Goal: Book appointment/travel/reservation

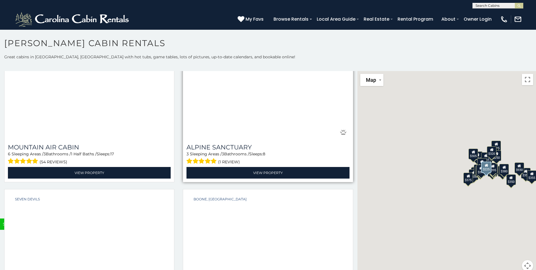
scroll to position [2177, 0]
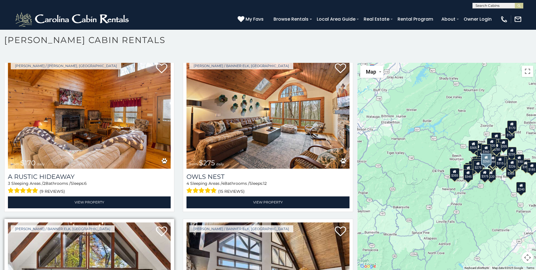
scroll to position [3240, 0]
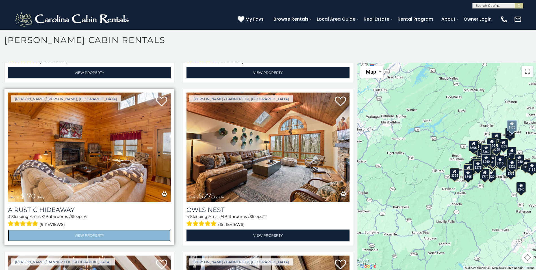
click at [91, 229] on link "View Property" at bounding box center [89, 235] width 163 height 12
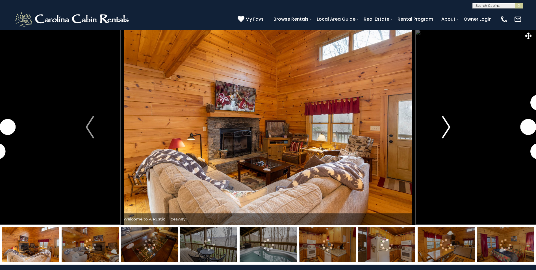
click at [449, 128] on img "Next" at bounding box center [446, 127] width 8 height 23
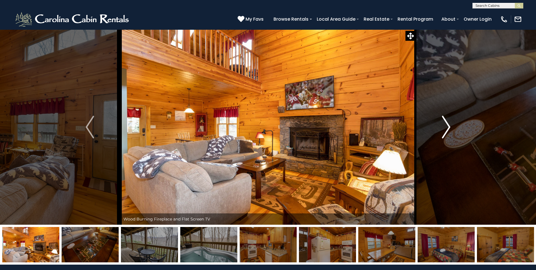
click at [448, 129] on img "Next" at bounding box center [446, 127] width 8 height 23
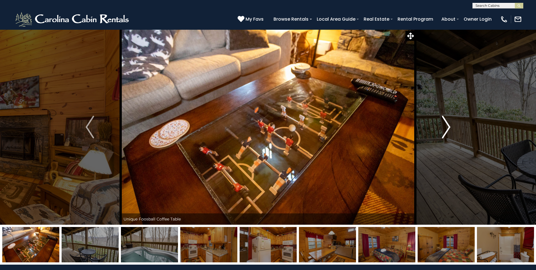
click at [448, 129] on img "Next" at bounding box center [446, 127] width 8 height 23
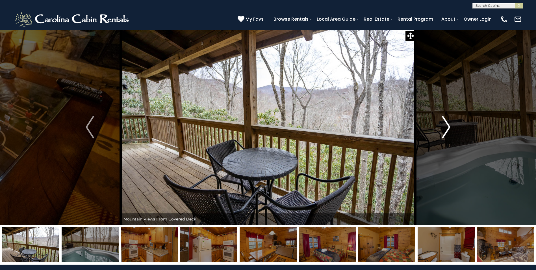
click at [448, 129] on img "Next" at bounding box center [446, 127] width 8 height 23
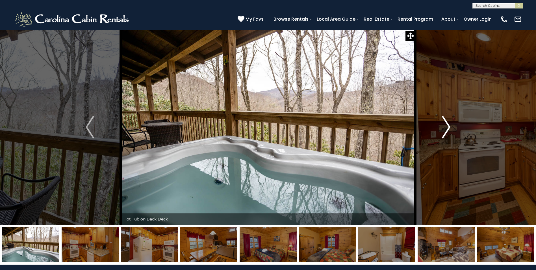
click at [448, 129] on img "Next" at bounding box center [446, 127] width 8 height 23
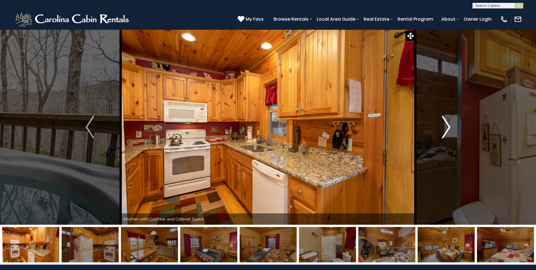
click at [448, 129] on img "Next" at bounding box center [446, 127] width 8 height 23
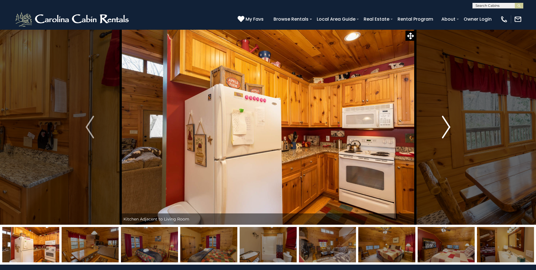
click at [448, 129] on img "Next" at bounding box center [446, 127] width 8 height 23
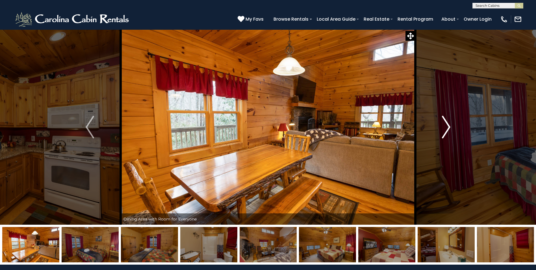
click at [448, 129] on img "Next" at bounding box center [446, 127] width 8 height 23
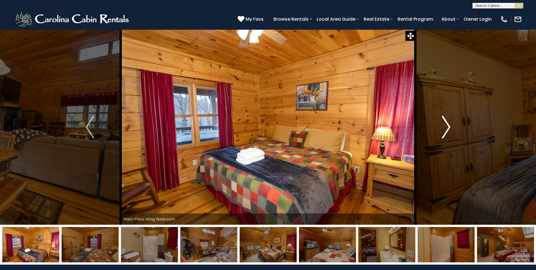
click at [448, 129] on img "Next" at bounding box center [446, 127] width 8 height 23
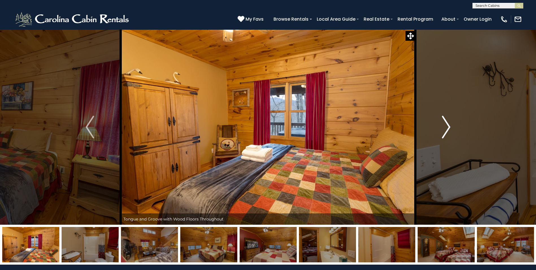
click at [448, 129] on img "Next" at bounding box center [446, 127] width 8 height 23
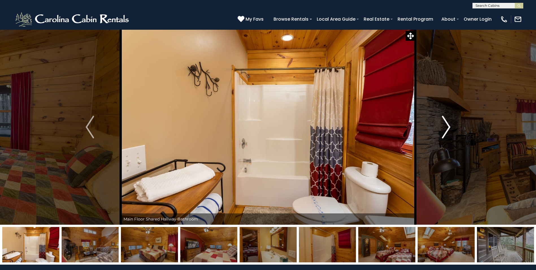
click at [448, 129] on img "Next" at bounding box center [446, 127] width 8 height 23
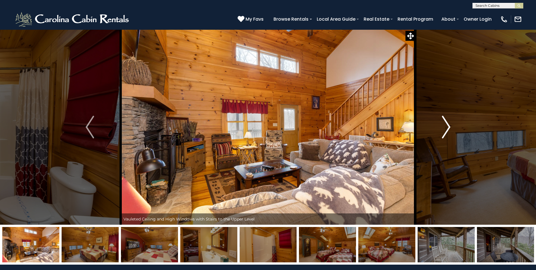
click at [448, 129] on img "Next" at bounding box center [446, 127] width 8 height 23
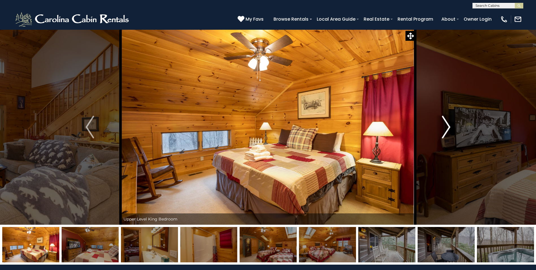
click at [448, 129] on img "Next" at bounding box center [446, 127] width 8 height 23
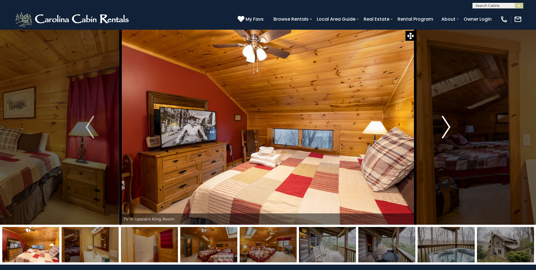
click at [448, 129] on img "Next" at bounding box center [446, 127] width 8 height 23
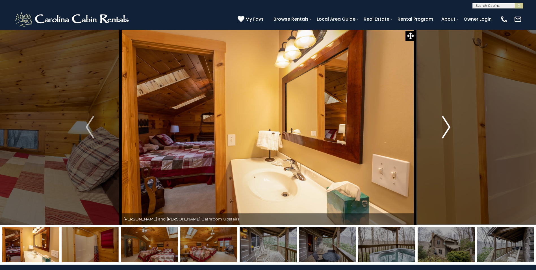
click at [448, 129] on img "Next" at bounding box center [446, 127] width 8 height 23
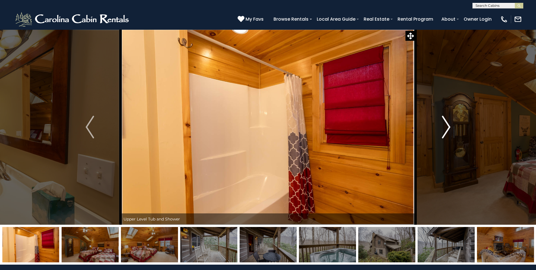
click at [448, 129] on img "Next" at bounding box center [446, 127] width 8 height 23
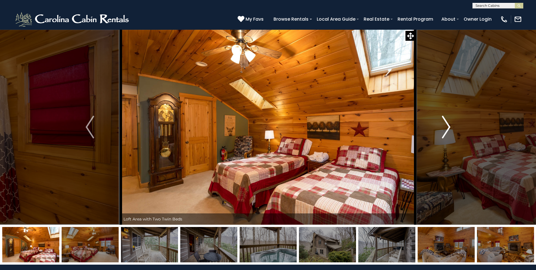
click at [448, 129] on img "Next" at bounding box center [446, 127] width 8 height 23
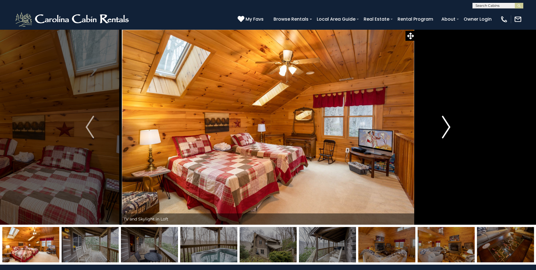
click at [448, 123] on img "Next" at bounding box center [446, 127] width 8 height 23
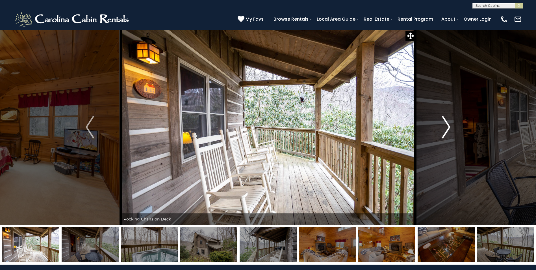
click at [448, 123] on img "Next" at bounding box center [446, 127] width 8 height 23
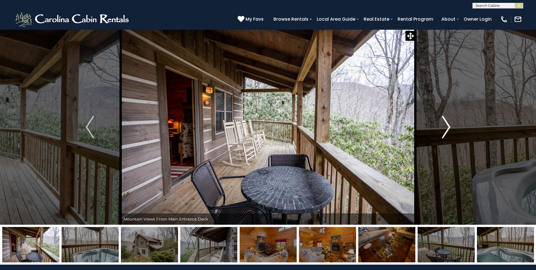
click at [448, 123] on img "Next" at bounding box center [446, 127] width 8 height 23
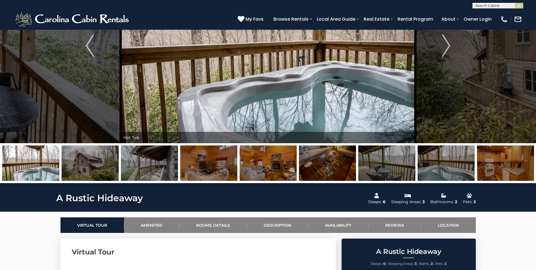
scroll to position [113, 0]
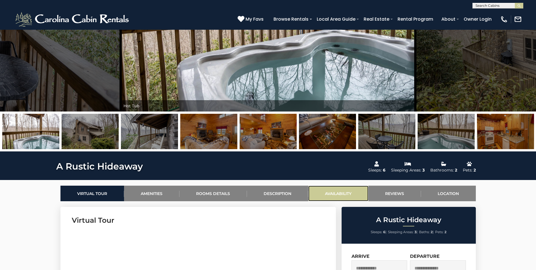
click at [353, 189] on link "Availability" at bounding box center [338, 193] width 60 height 16
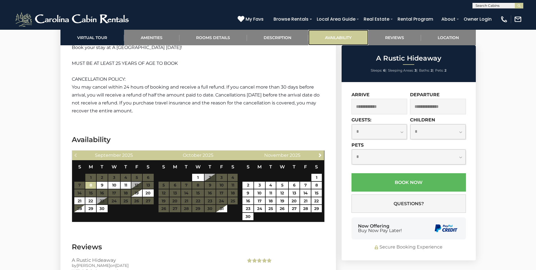
scroll to position [1031, 0]
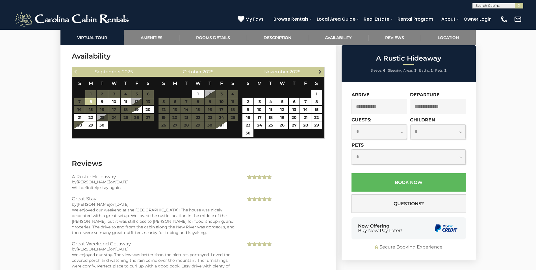
click at [323, 71] on link "Next" at bounding box center [320, 71] width 7 height 7
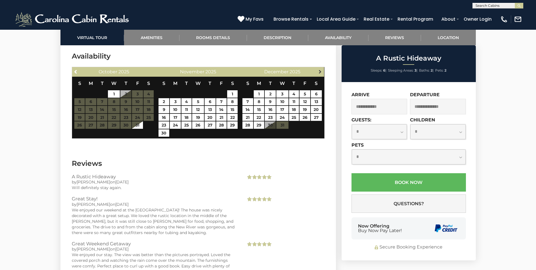
click at [321, 70] on span "Next" at bounding box center [320, 71] width 5 height 5
